Goal: Task Accomplishment & Management: Complete application form

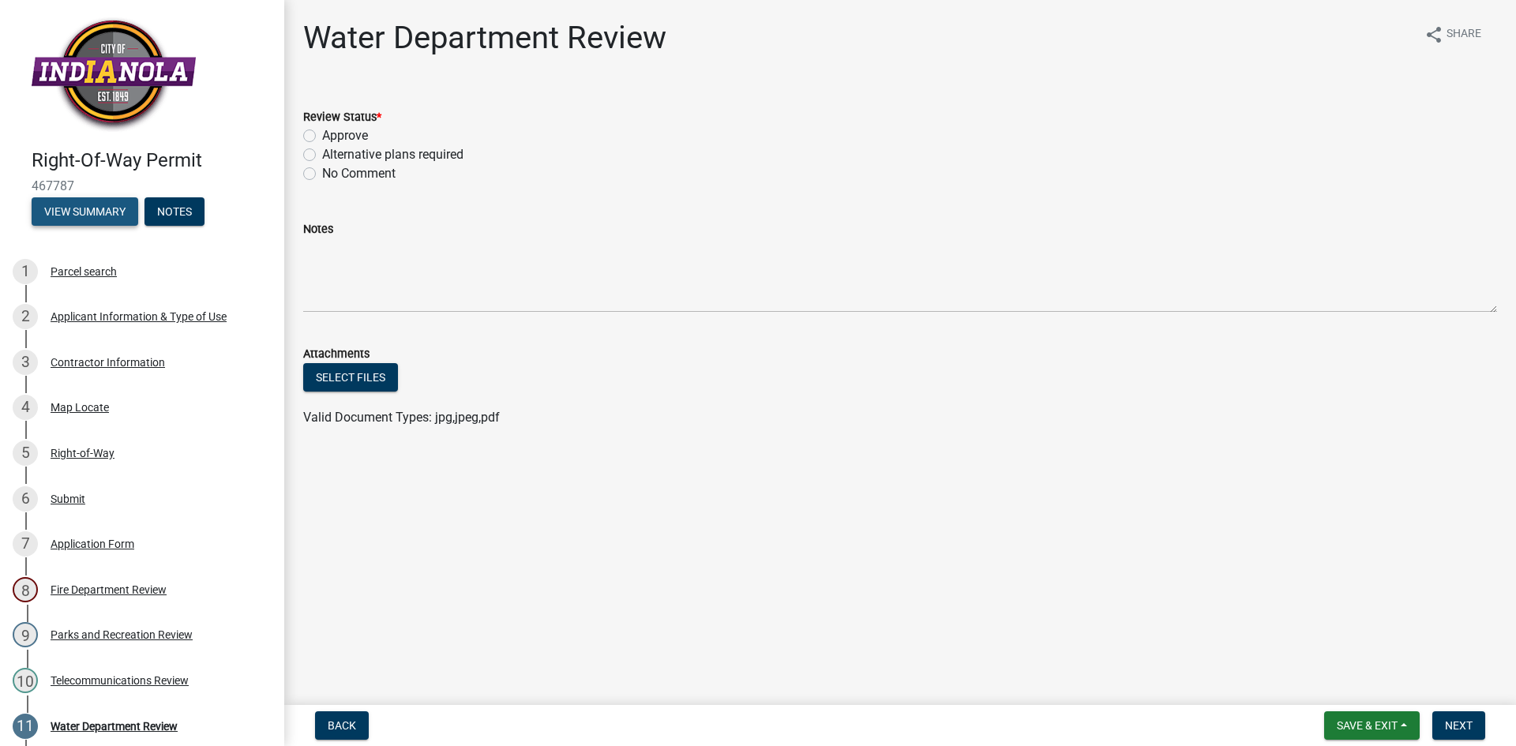
click at [121, 216] on button "View Summary" at bounding box center [85, 211] width 107 height 28
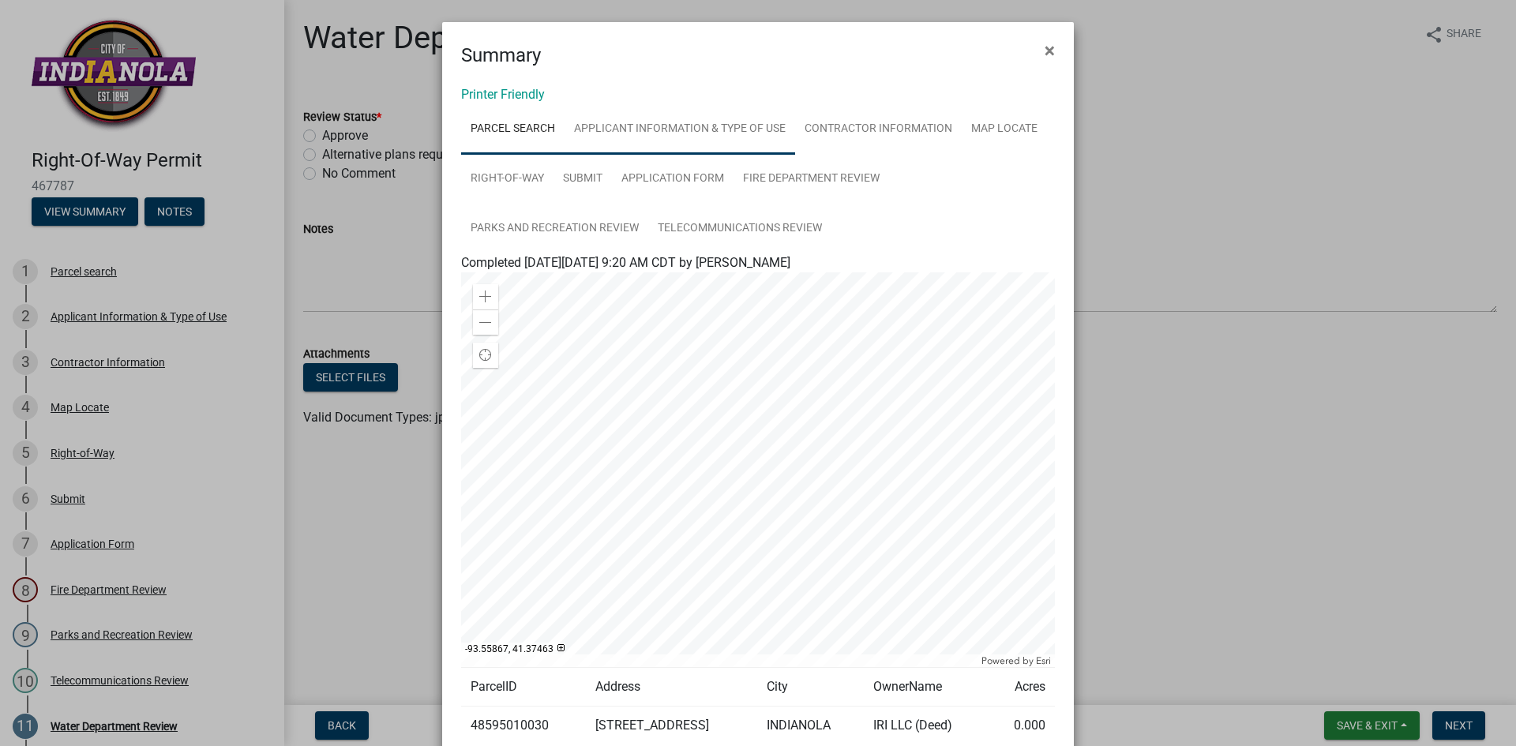
click at [709, 118] on link "Applicant Information & Type of Use" at bounding box center [680, 129] width 231 height 51
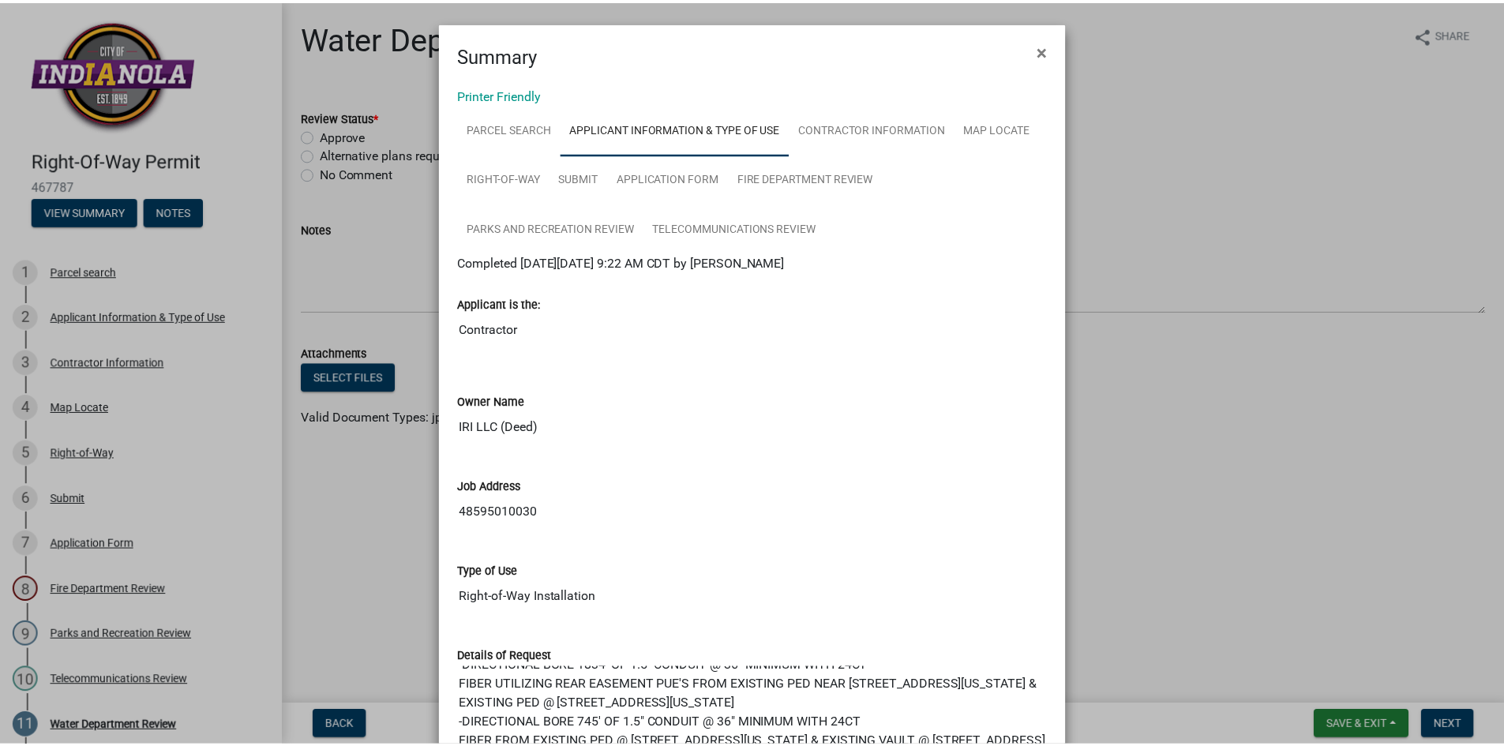
scroll to position [95, 0]
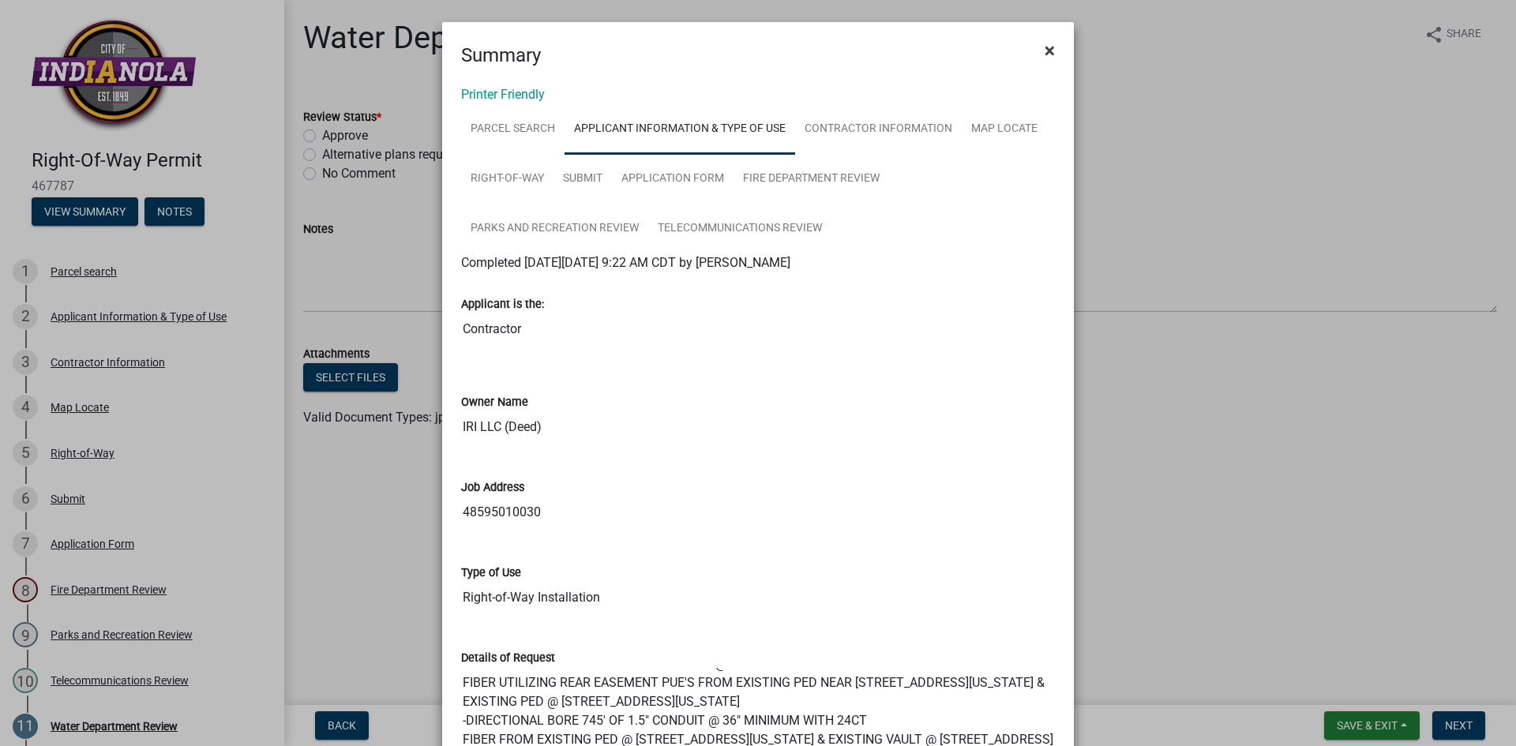
click at [1049, 47] on button "×" at bounding box center [1050, 50] width 36 height 44
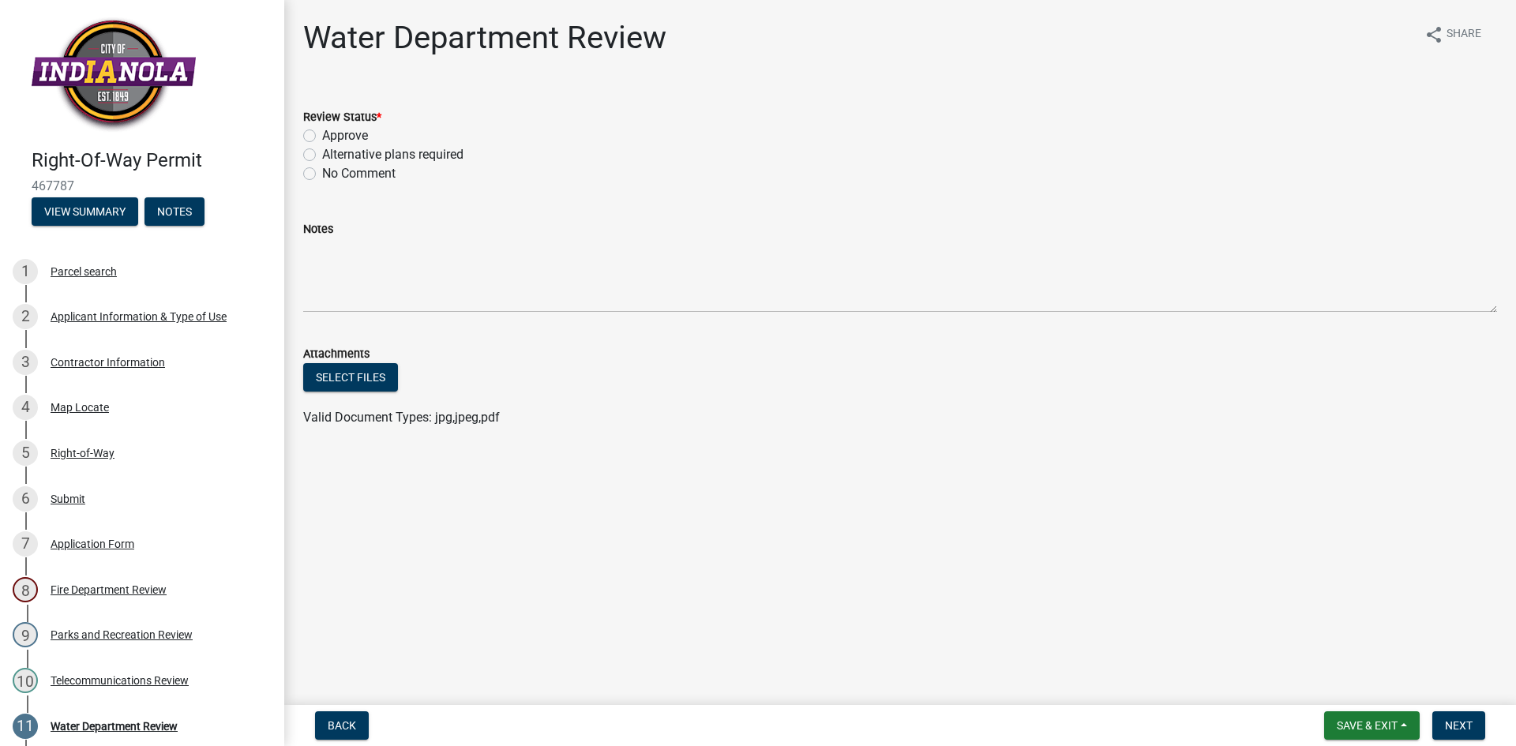
click at [322, 136] on label "Approve" at bounding box center [345, 135] width 46 height 19
click at [322, 136] on input "Approve" at bounding box center [327, 131] width 10 height 10
radio input "true"
click at [1442, 715] on button "Next" at bounding box center [1458, 725] width 53 height 28
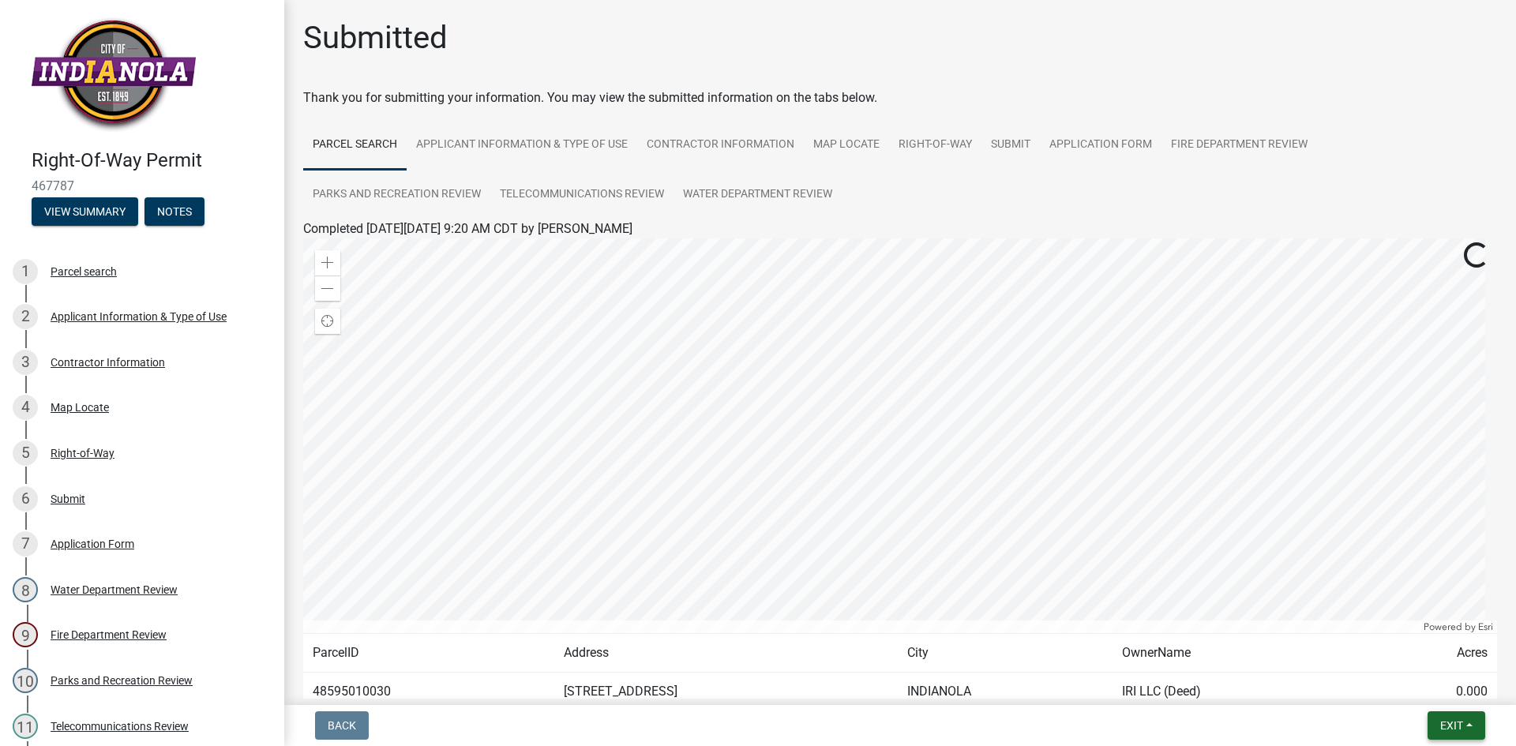
click at [1454, 715] on button "Exit" at bounding box center [1457, 725] width 58 height 28
click at [1444, 686] on button "Save & Exit" at bounding box center [1422, 685] width 126 height 38
